Goal: Find specific page/section: Find specific page/section

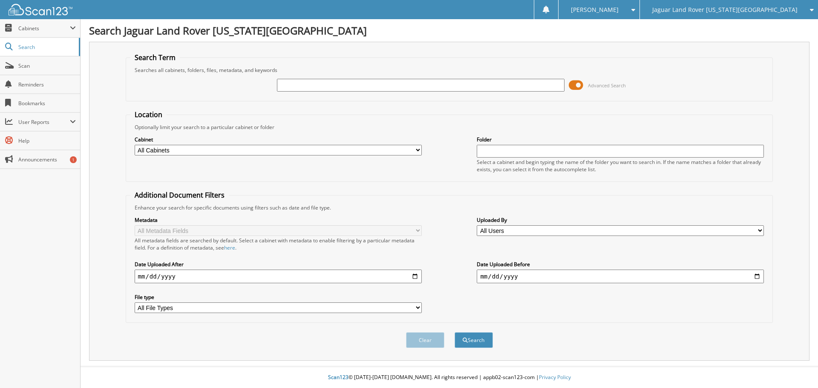
click at [323, 86] on input "text" at bounding box center [420, 85] width 287 height 13
type input "156012"
click at [455, 332] on button "Search" at bounding box center [474, 340] width 38 height 16
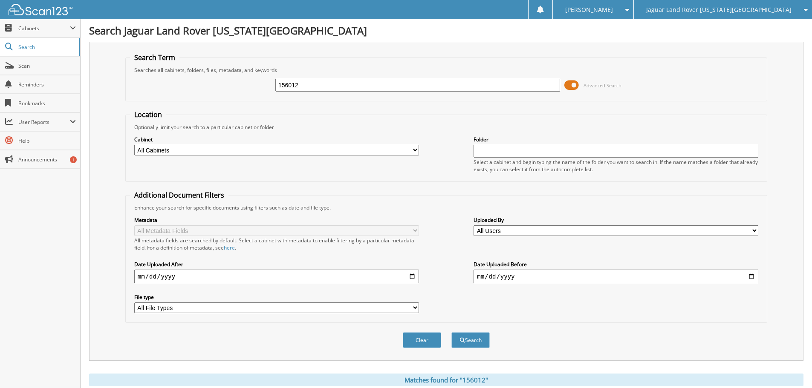
click at [360, 81] on input "156012" at bounding box center [417, 85] width 285 height 13
click at [728, 3] on div "Jaguar Land Rover [US_STATE][GEOGRAPHIC_DATA]" at bounding box center [723, 9] width 170 height 19
click at [731, 23] on link "Red [PERSON_NAME] Cadillac & Collision Center" at bounding box center [722, 26] width 178 height 15
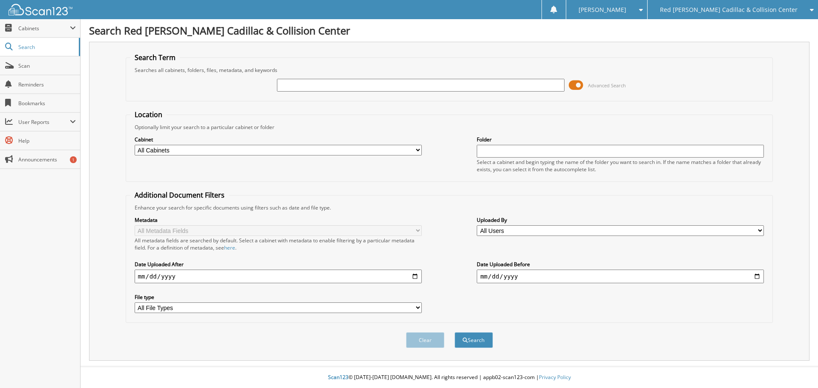
drag, startPoint x: 478, startPoint y: 72, endPoint x: 441, endPoint y: 87, distance: 39.6
click at [441, 87] on input "text" at bounding box center [420, 85] width 287 height 13
paste input "156012"
type input "156012"
click at [479, 341] on button "Search" at bounding box center [474, 340] width 38 height 16
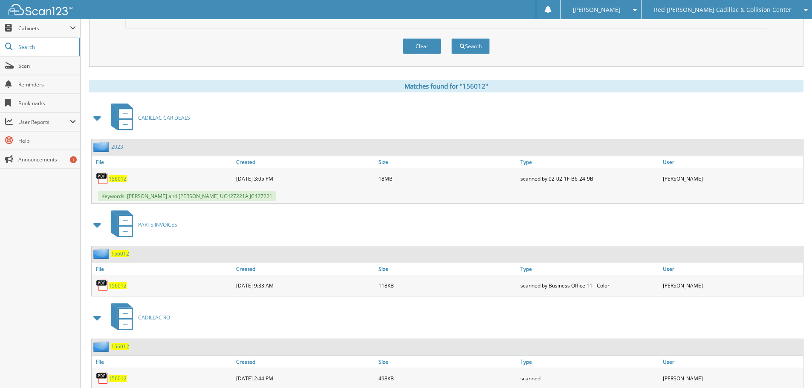
scroll to position [321, 0]
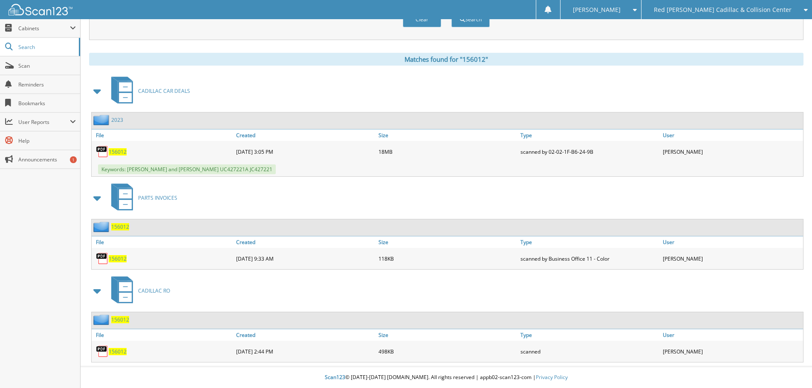
click at [118, 150] on span "156012" at bounding box center [118, 151] width 18 height 7
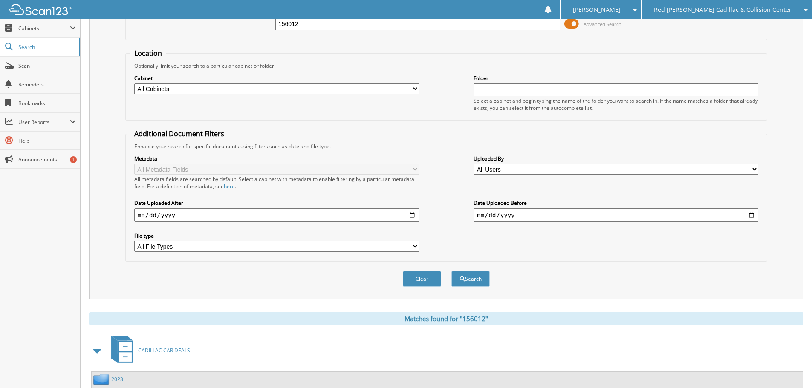
scroll to position [0, 0]
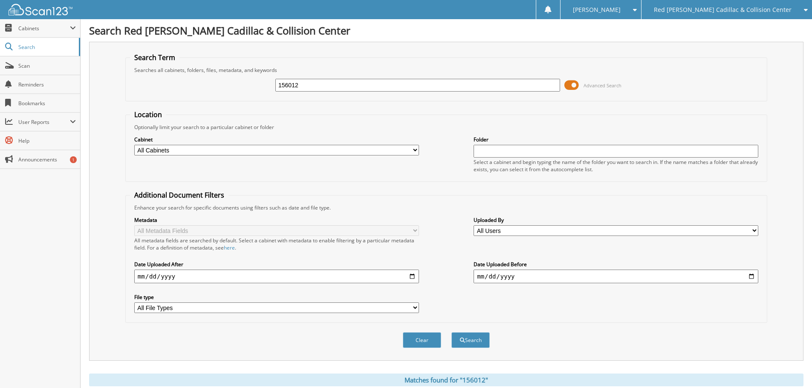
click at [328, 80] on input "156012" at bounding box center [417, 85] width 285 height 13
type input "427221"
click at [451, 332] on button "Search" at bounding box center [470, 340] width 38 height 16
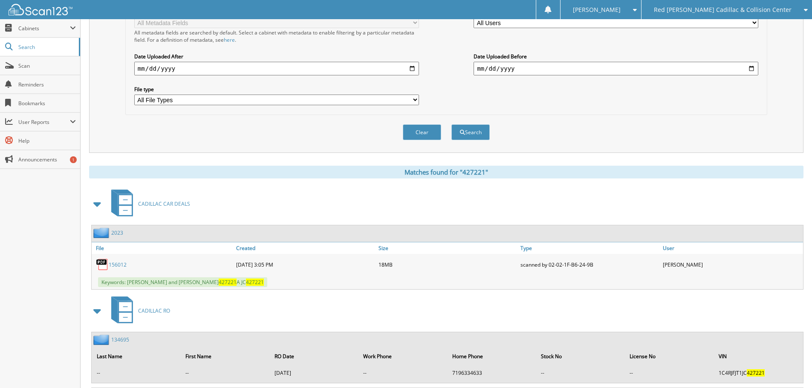
scroll to position [298, 0]
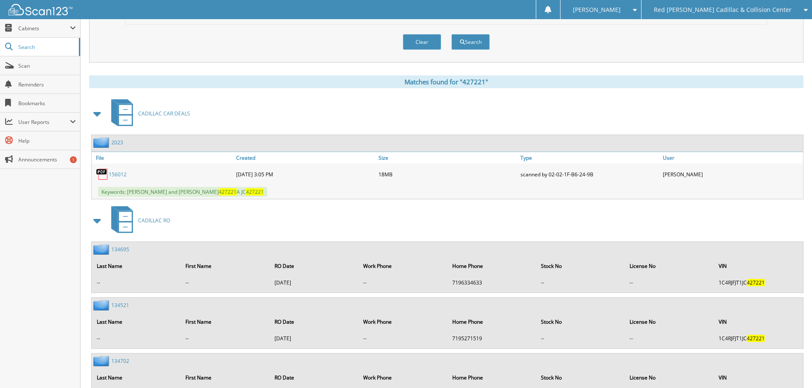
click at [120, 174] on link "156012" at bounding box center [118, 174] width 18 height 7
click at [504, 152] on div "2023" at bounding box center [447, 143] width 711 height 17
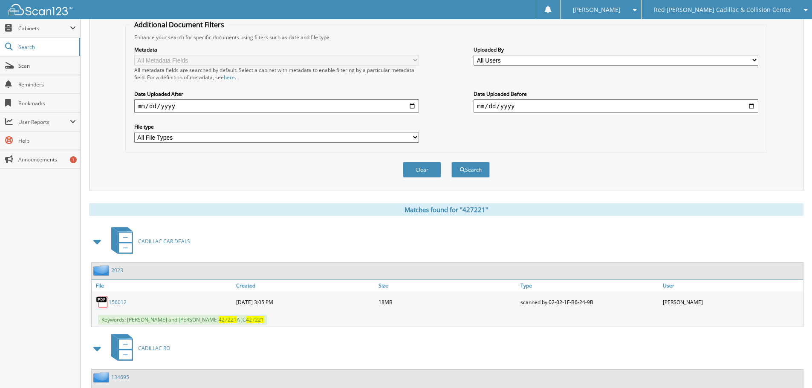
scroll to position [85, 0]
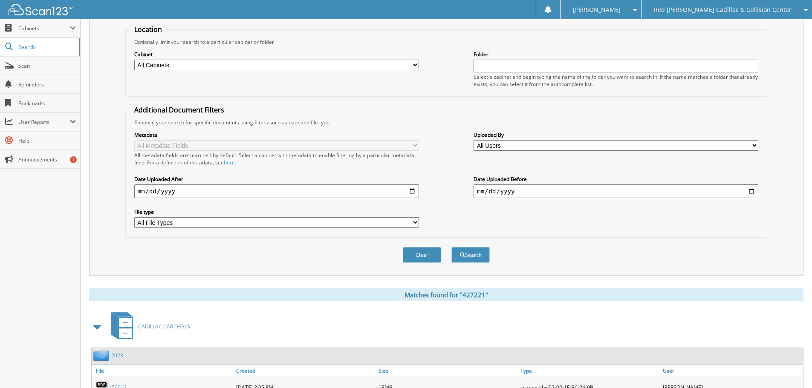
click at [57, 4] on img at bounding box center [41, 10] width 64 height 12
